Goal: Information Seeking & Learning: Understand process/instructions

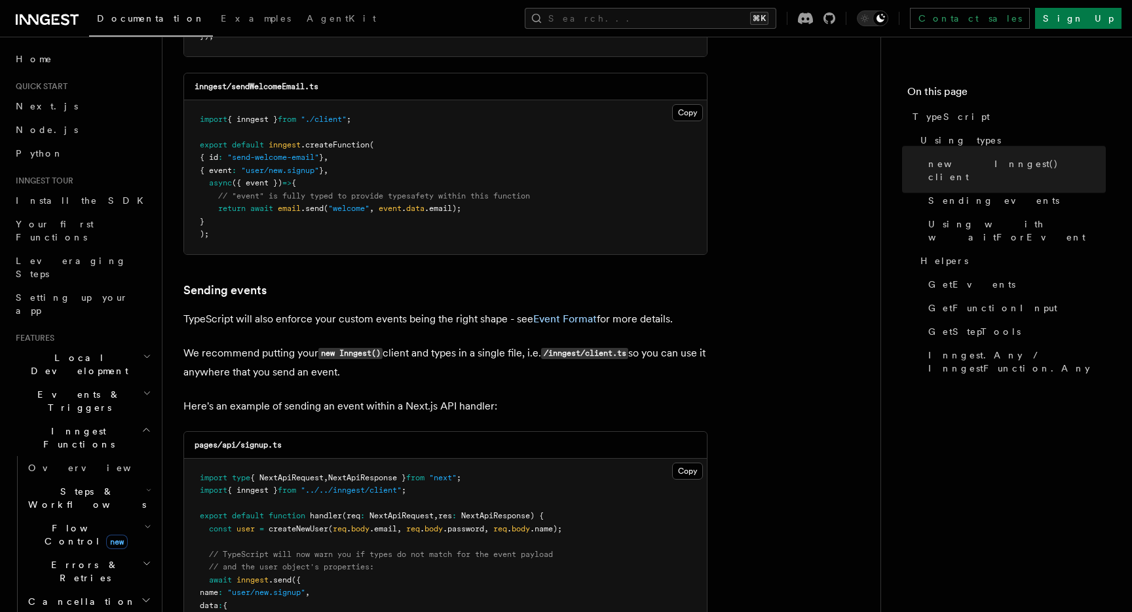
scroll to position [852, 0]
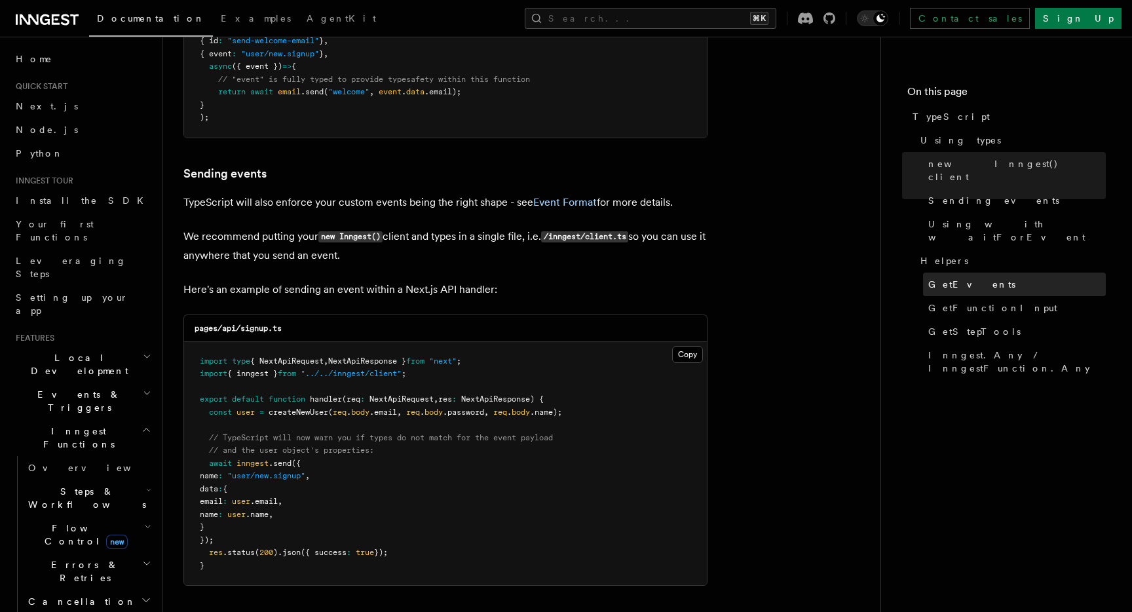
click at [982, 273] on link "GetEvents" at bounding box center [1014, 285] width 183 height 24
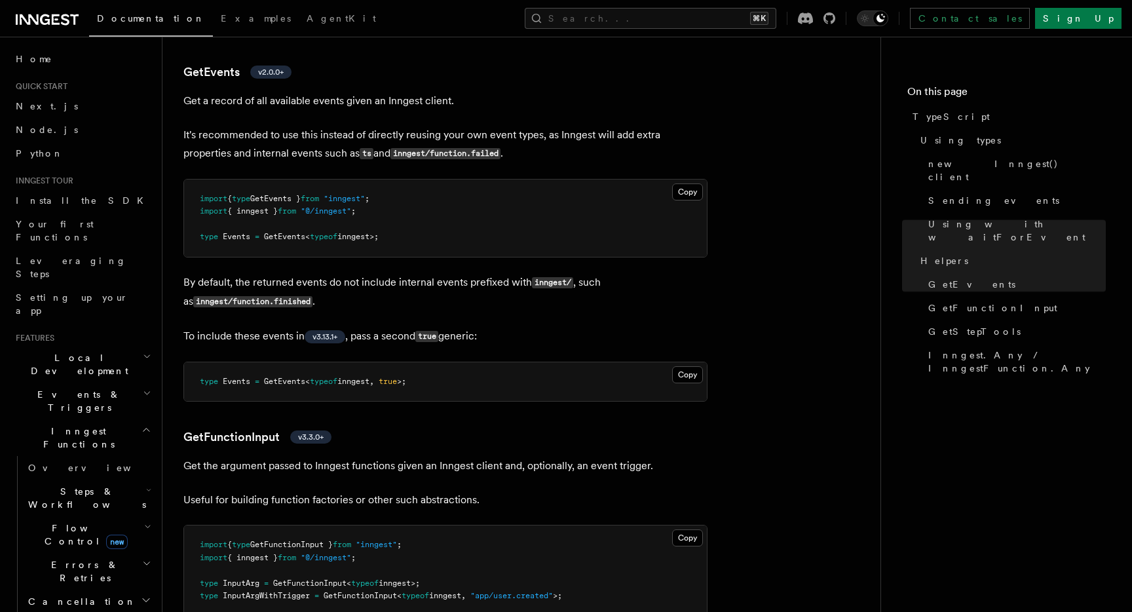
scroll to position [2445, 0]
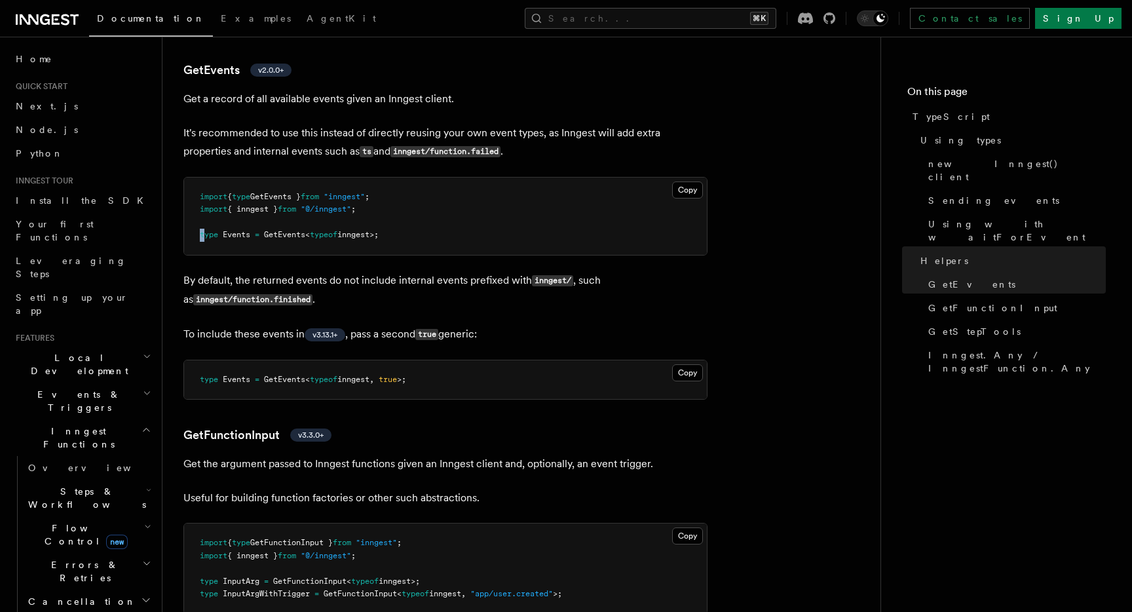
drag, startPoint x: 402, startPoint y: 241, endPoint x: 203, endPoint y: 239, distance: 198.6
click at [203, 237] on pre "import { type GetEvents } from "inngest" ; import { inngest } from "@/inngest" …" at bounding box center [445, 216] width 523 height 77
drag, startPoint x: 202, startPoint y: 239, endPoint x: 352, endPoint y: 237, distance: 150.1
click at [202, 239] on span "type" at bounding box center [209, 234] width 18 height 9
drag, startPoint x: 364, startPoint y: 235, endPoint x: 200, endPoint y: 234, distance: 164.5
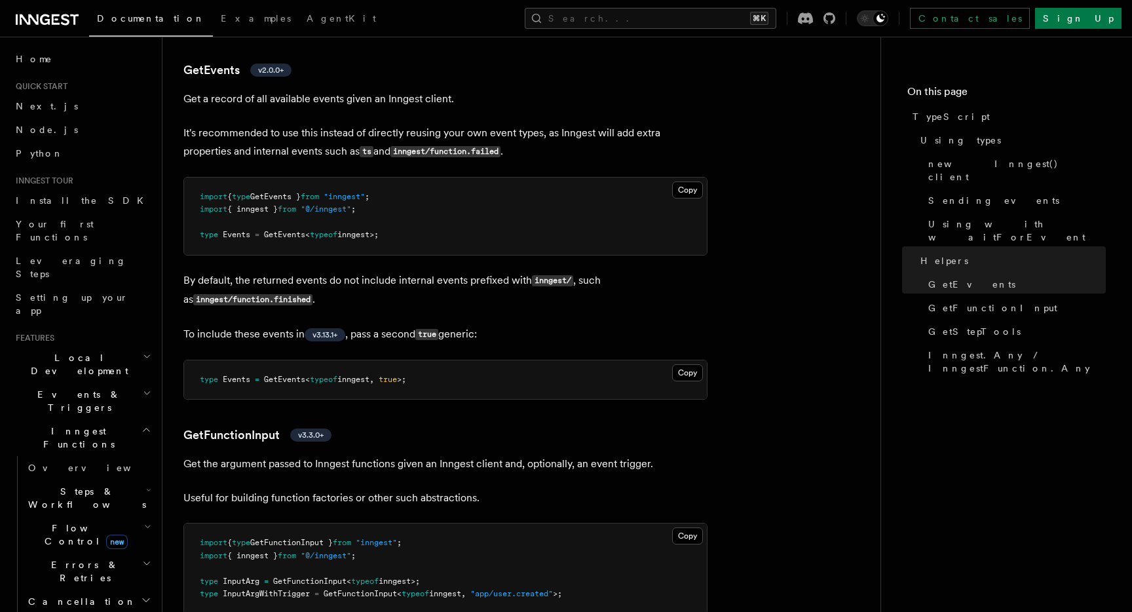
click at [200, 234] on pre "import { type GetEvents } from "inngest" ; import { inngest } from "@/inngest" …" at bounding box center [445, 216] width 523 height 77
copy span "type Events = GetEvents < typeof inngest>;"
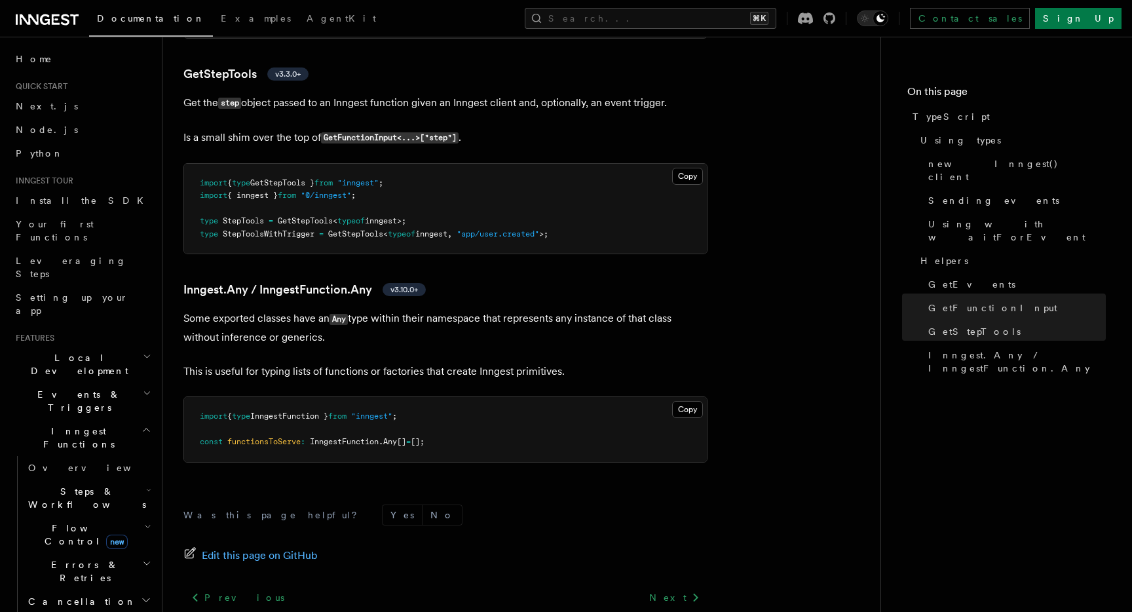
scroll to position [3005, 0]
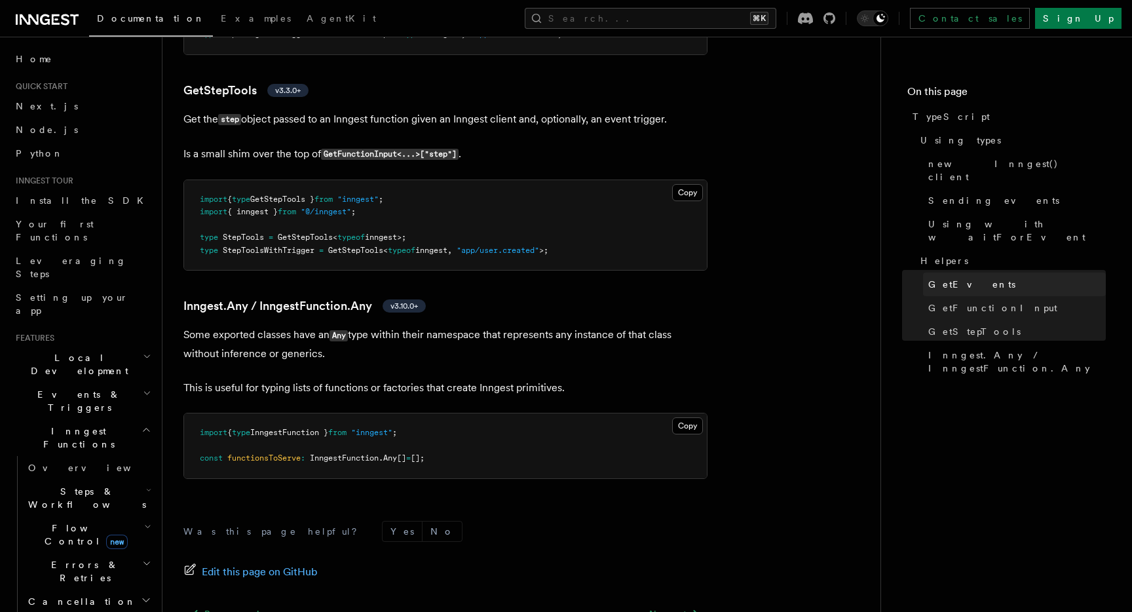
click at [963, 278] on span "GetEvents" at bounding box center [972, 284] width 87 height 13
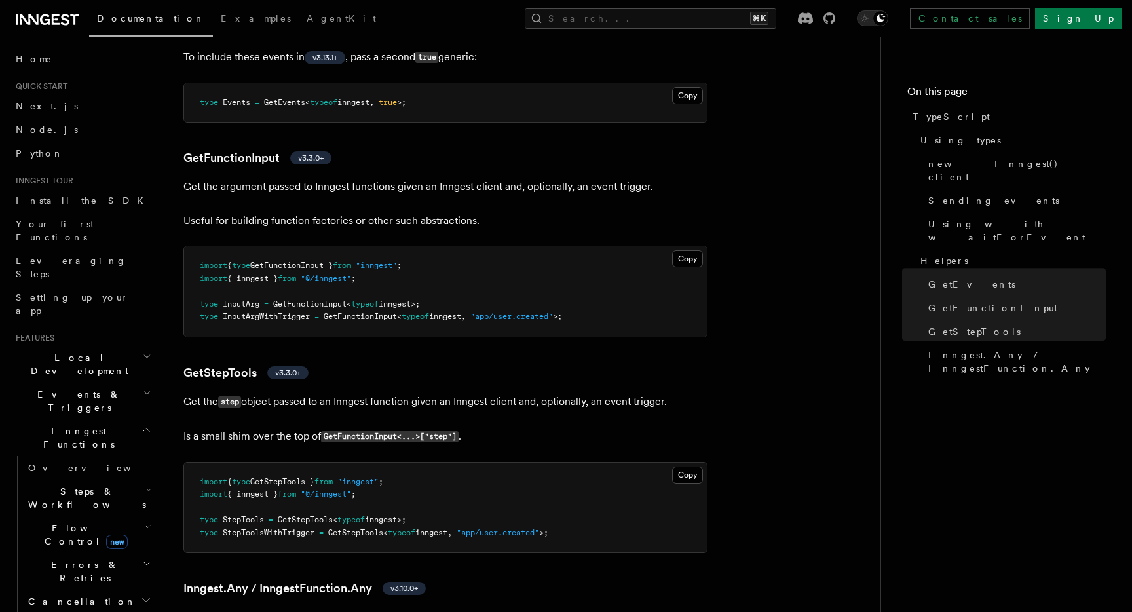
scroll to position [2656, 0]
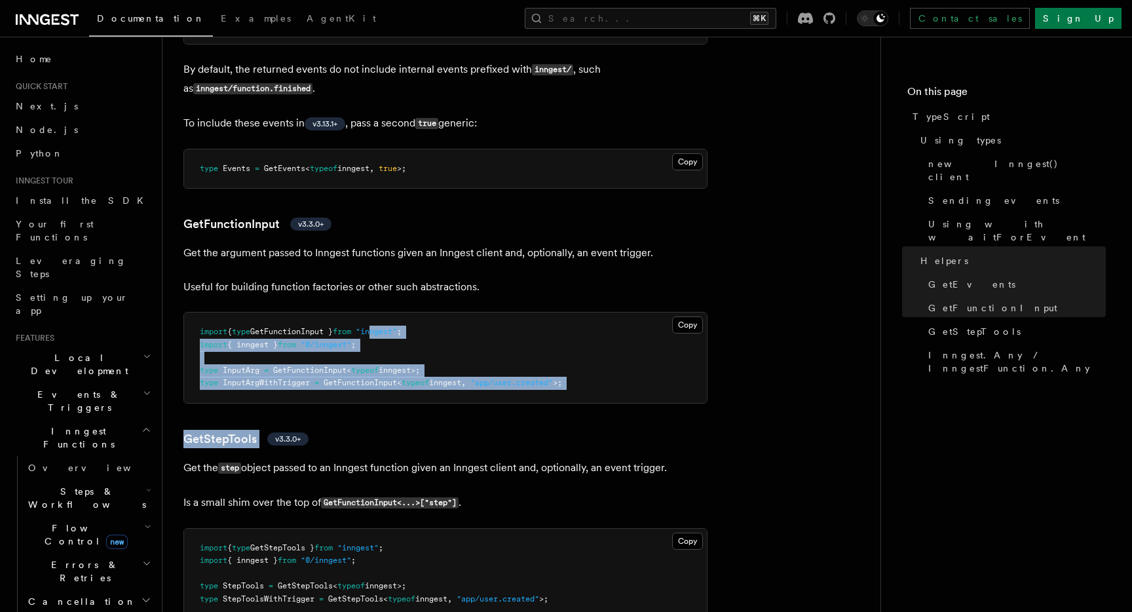
drag, startPoint x: 444, startPoint y: 428, endPoint x: 436, endPoint y: 250, distance: 178.4
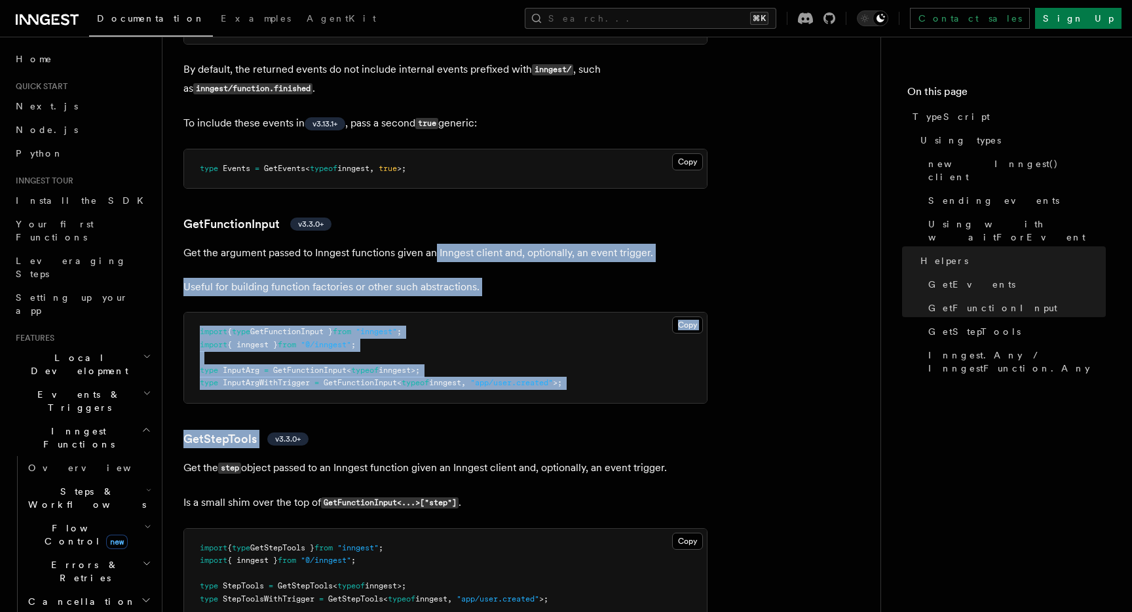
click at [436, 250] on p "Get the argument passed to Inngest functions given an Inngest client and, optio…" at bounding box center [445, 253] width 524 height 18
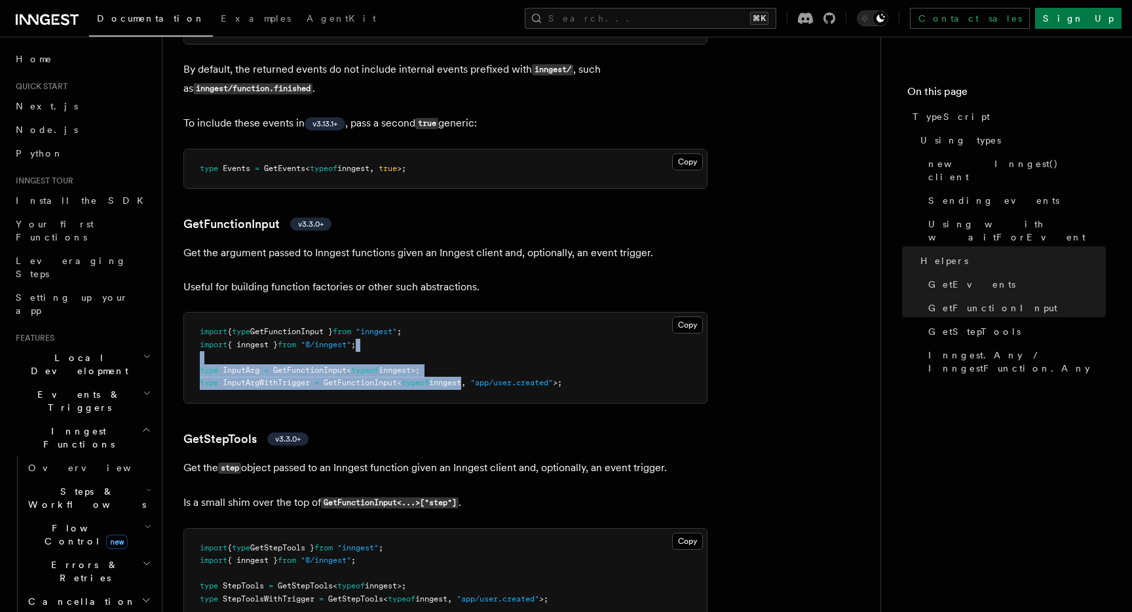
drag, startPoint x: 467, startPoint y: 389, endPoint x: 467, endPoint y: 351, distance: 38.0
click at [467, 351] on pre "import { type GetFunctionInput } from "inngest" ; import { inngest } from "@/in…" at bounding box center [445, 358] width 523 height 90
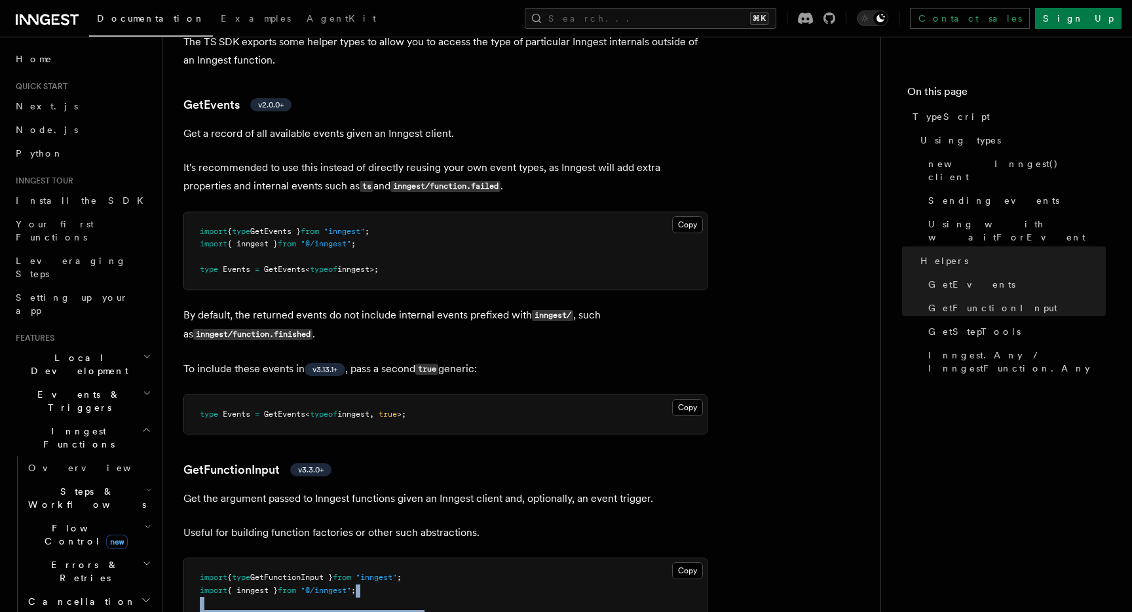
scroll to position [2372, 0]
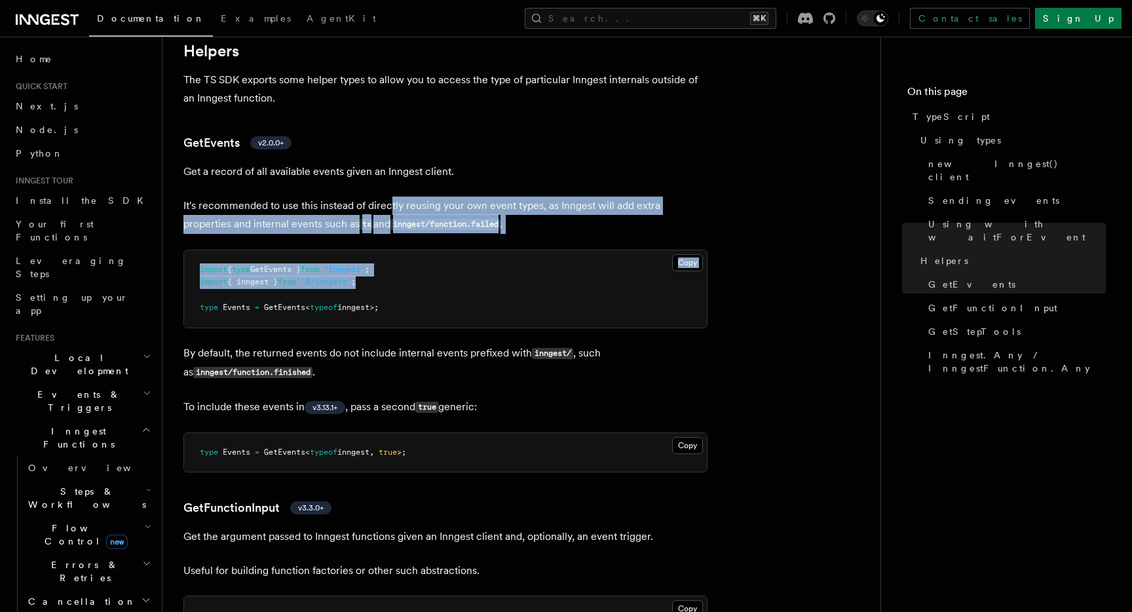
drag, startPoint x: 393, startPoint y: 284, endPoint x: 393, endPoint y: 189, distance: 95.7
drag, startPoint x: 393, startPoint y: 189, endPoint x: 449, endPoint y: 281, distance: 107.9
click at [449, 281] on pre "import { type GetEvents } from "inngest" ; import { inngest } from "@/inngest" …" at bounding box center [445, 288] width 523 height 77
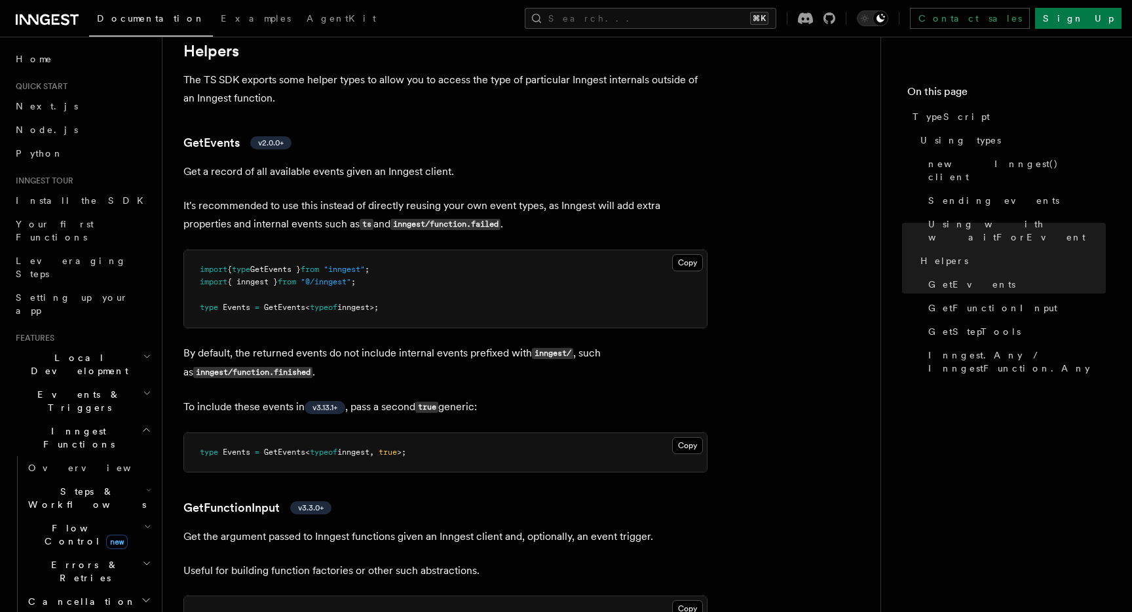
drag, startPoint x: 451, startPoint y: 313, endPoint x: 474, endPoint y: 191, distance: 124.8
